Goal: Book appointment/travel/reservation

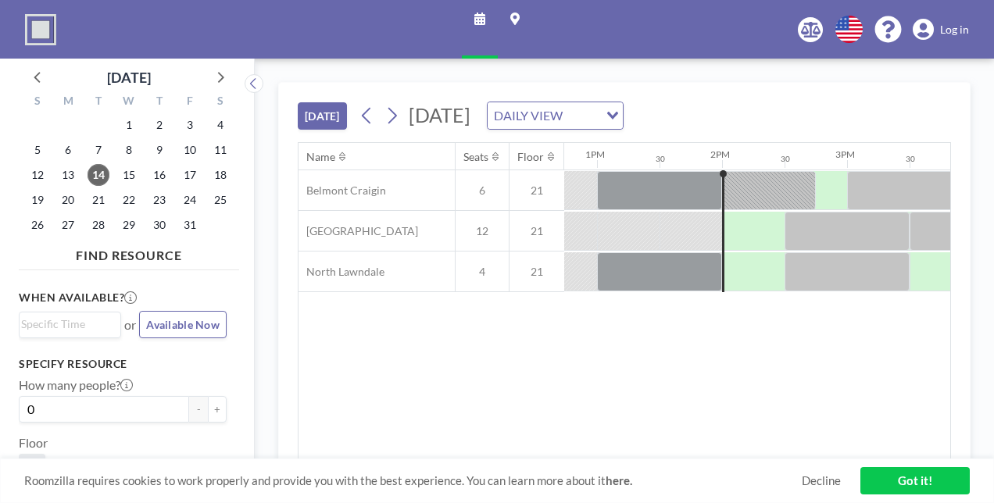
scroll to position [0, 1687]
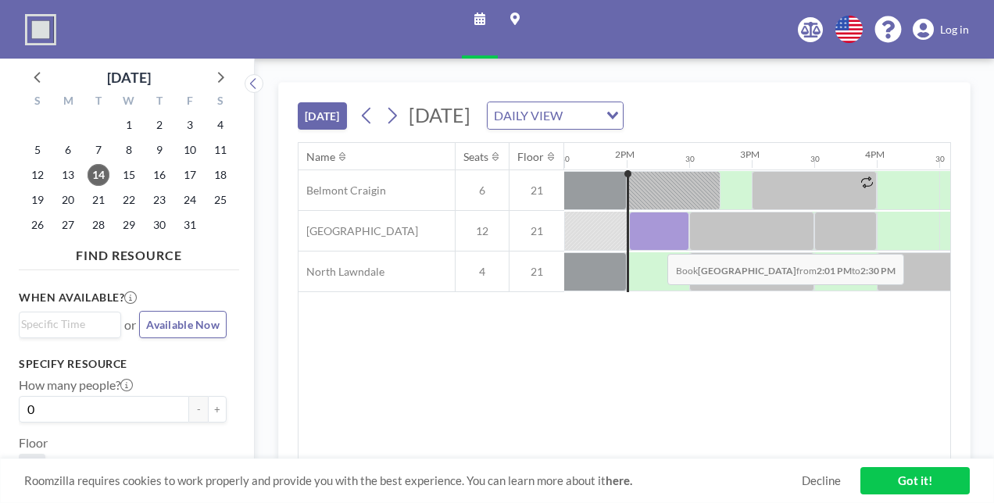
click at [655, 241] on div at bounding box center [659, 231] width 60 height 39
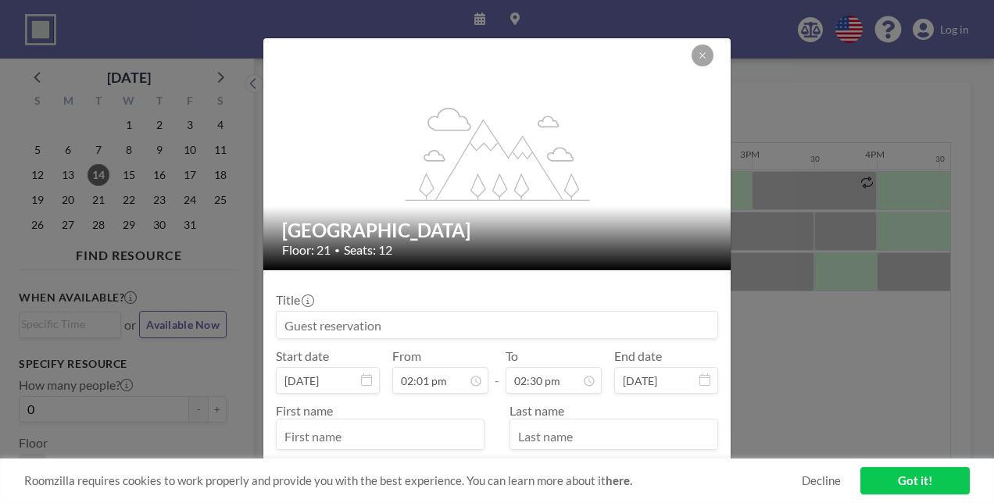
click at [469, 325] on input at bounding box center [497, 325] width 441 height 27
type input "[PERSON_NAME]"
click at [377, 427] on input "text" at bounding box center [380, 436] width 207 height 27
type input "[PERSON_NAME]"
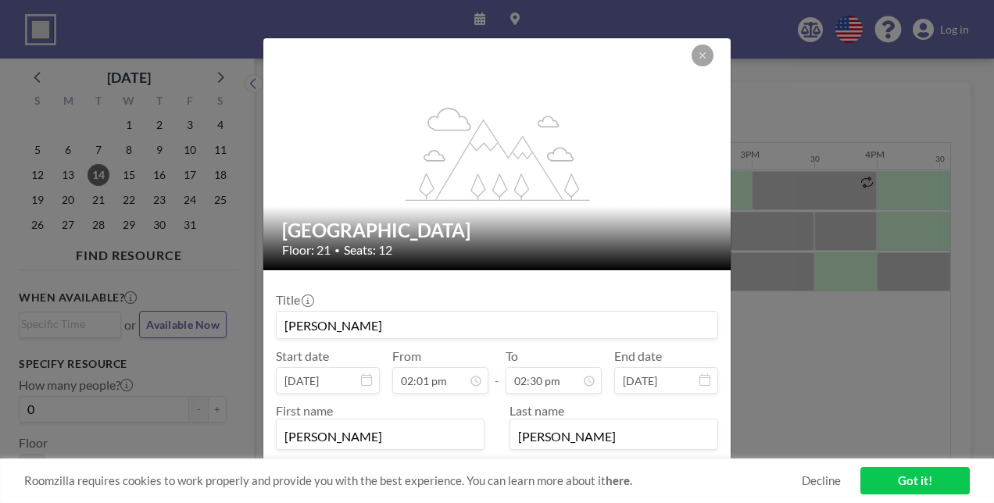
type input "[EMAIL_ADDRESS][DOMAIN_NAME]"
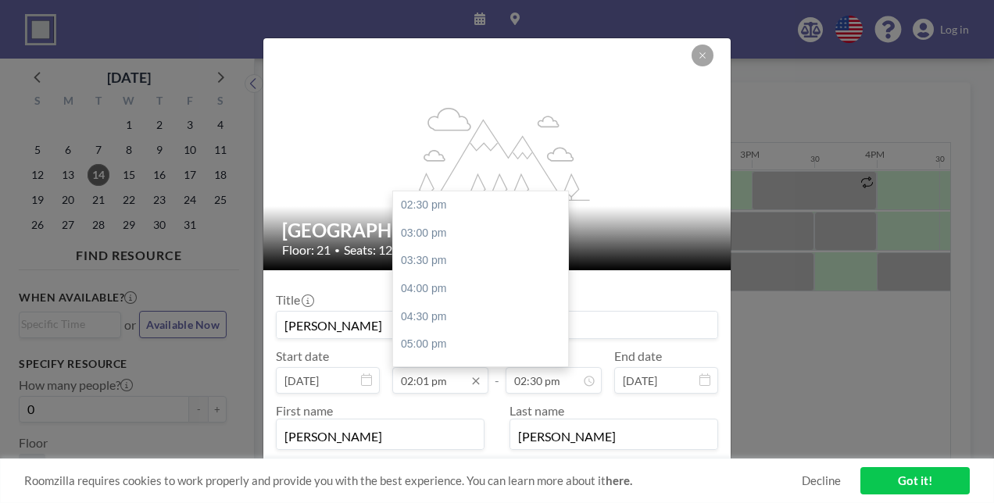
scroll to position [128, 0]
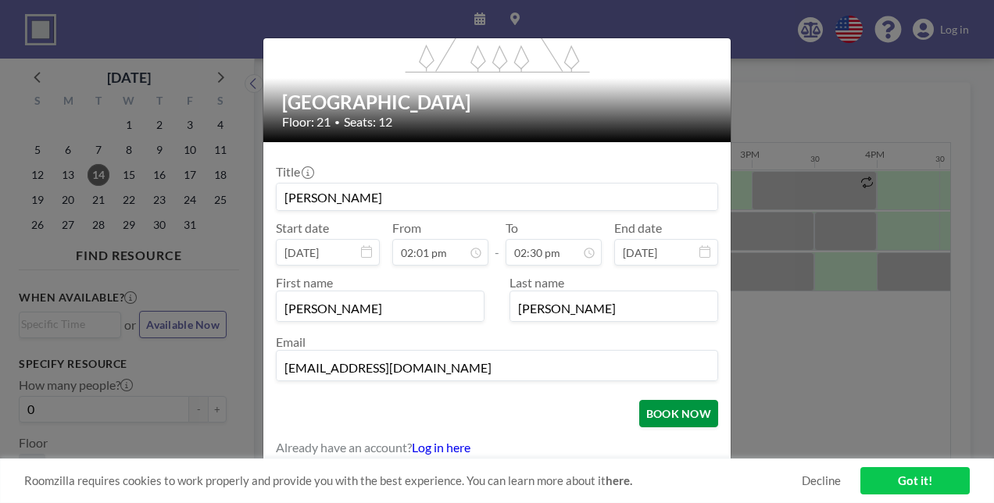
click at [678, 409] on button "BOOK NOW" at bounding box center [678, 413] width 79 height 27
